Goal: Information Seeking & Learning: Find specific fact

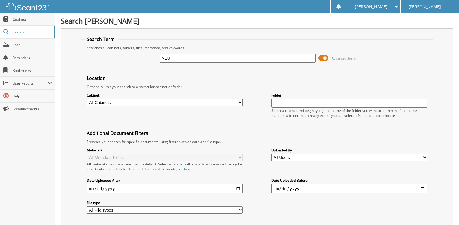
type input "NEU"
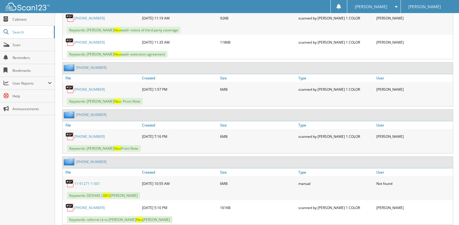
scroll to position [670, 0]
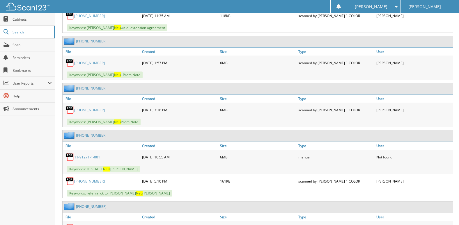
click at [87, 64] on link "[PHONE_NUMBER]" at bounding box center [89, 63] width 31 height 5
